Goal: Browse casually: Explore the website without a specific task or goal

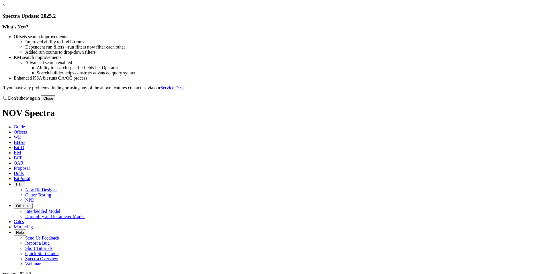
click at [55, 101] on button "Close" at bounding box center [48, 98] width 14 height 6
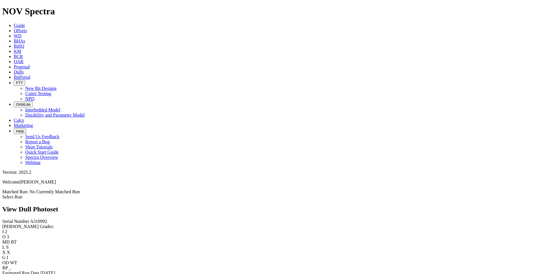
scroll to position [172, 0]
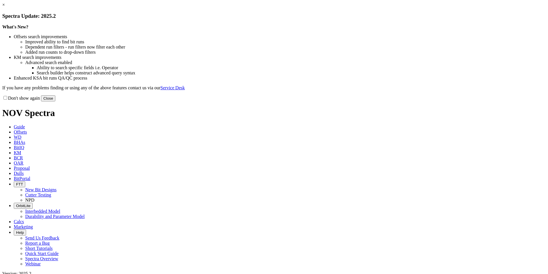
click at [55, 101] on button "Close" at bounding box center [48, 98] width 14 height 6
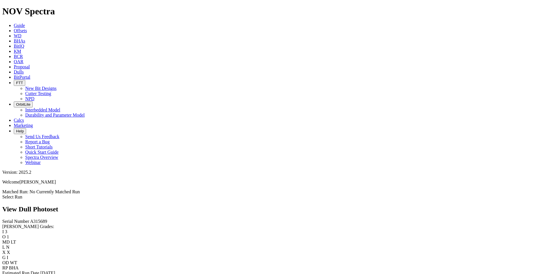
scroll to position [201, 0]
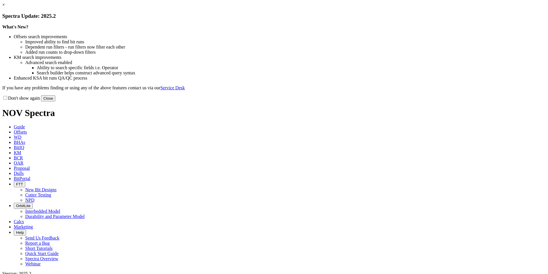
click at [389, 101] on div "Don't show again Close" at bounding box center [274, 98] width 544 height 6
click at [55, 101] on button "Close" at bounding box center [48, 98] width 14 height 6
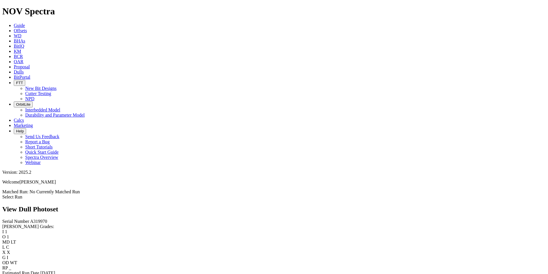
scroll to position [239, 0]
